Goal: Find specific page/section: Find specific page/section

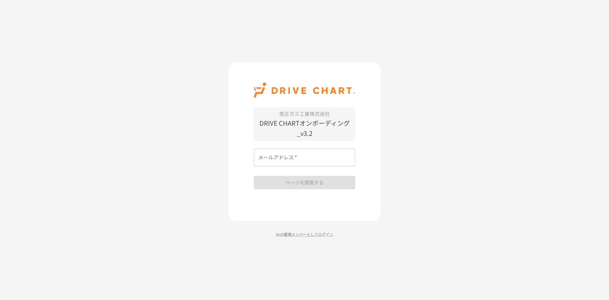
click at [320, 162] on input "メールアドレス   *" at bounding box center [304, 157] width 101 height 18
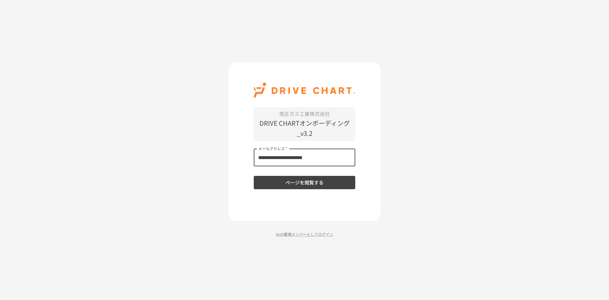
type input "**********"
click at [254, 176] on button "ページを閲覧する" at bounding box center [304, 182] width 101 height 13
